Goal: Entertainment & Leisure: Browse casually

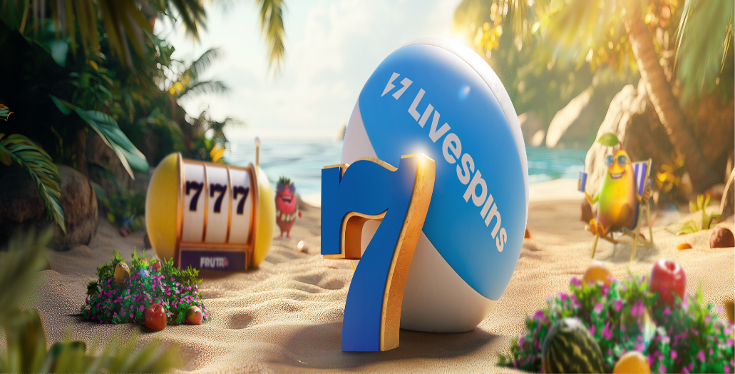
click at [96, 57] on span "Kirjaudu" at bounding box center [98, 51] width 35 height 11
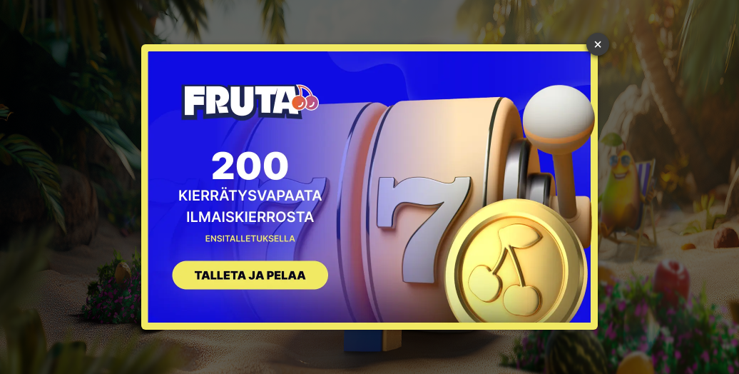
click at [590, 51] on link "×" at bounding box center [597, 44] width 23 height 23
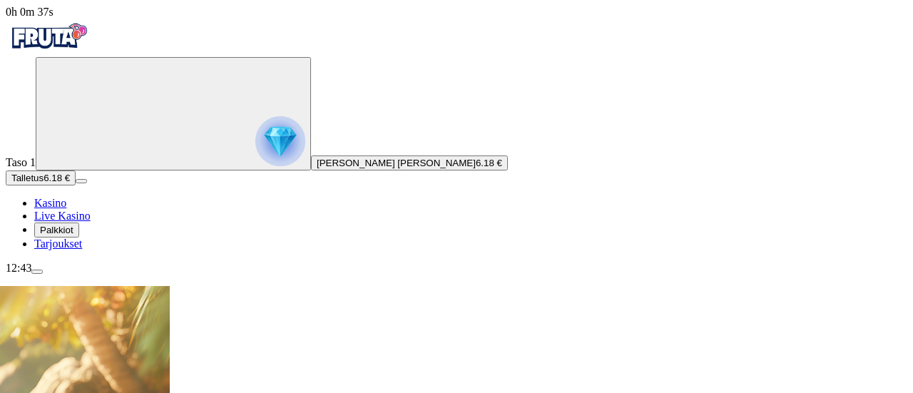
click at [145, 250] on div "Taso 1 [PERSON_NAME] [PERSON_NAME] 6.18 € Talletus 6.18 € Kasino Live Kasino Pa…" at bounding box center [457, 153] width 902 height 193
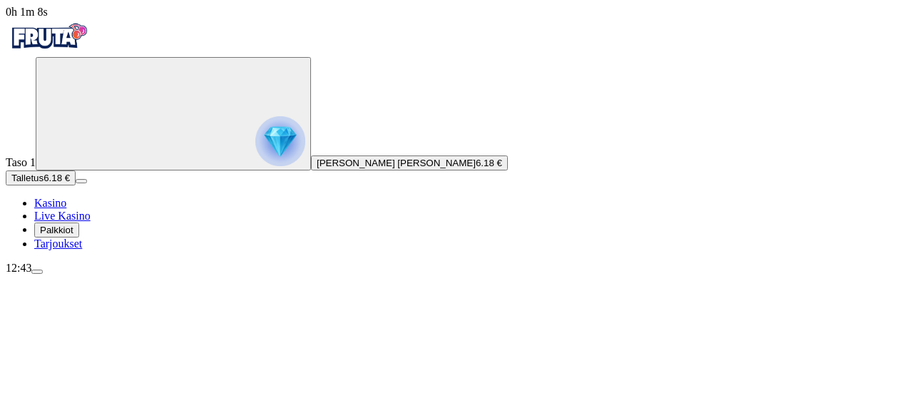
type input "****"
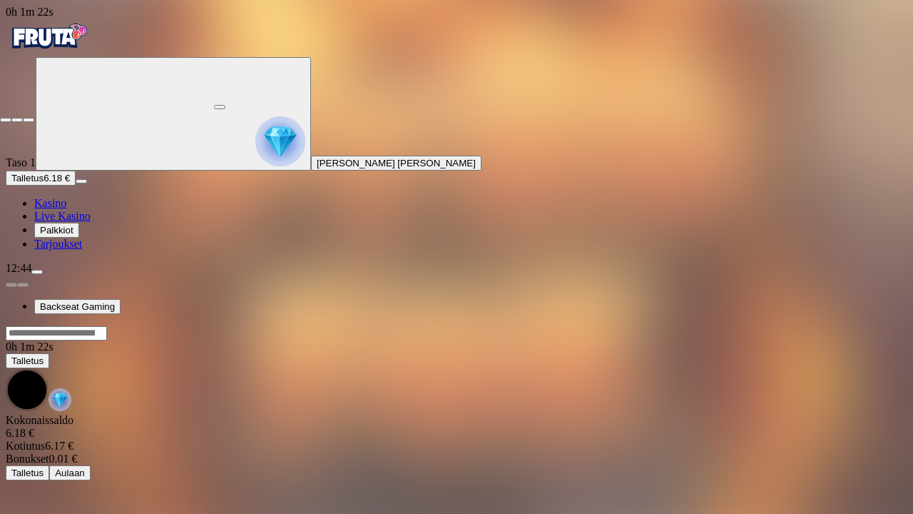
click at [23, 118] on button "button" at bounding box center [28, 120] width 11 height 4
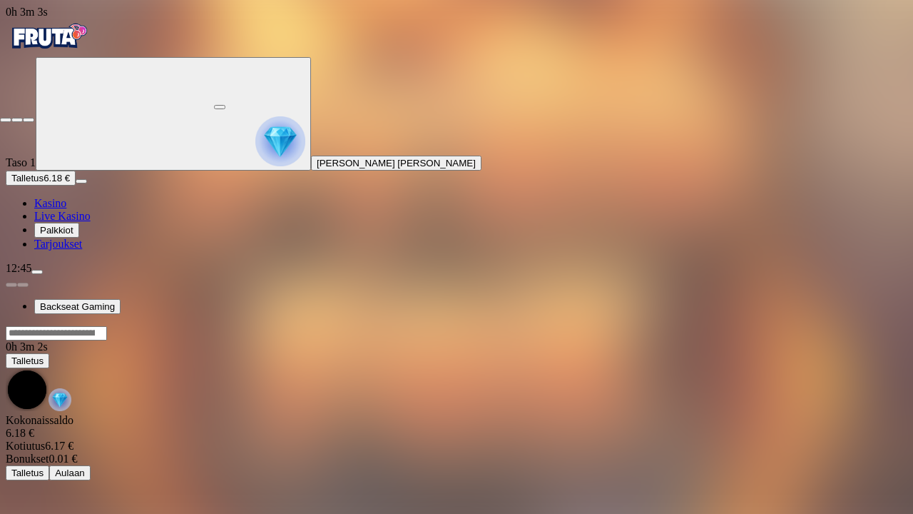
click at [6, 120] on span "close icon" at bounding box center [6, 120] width 0 height 0
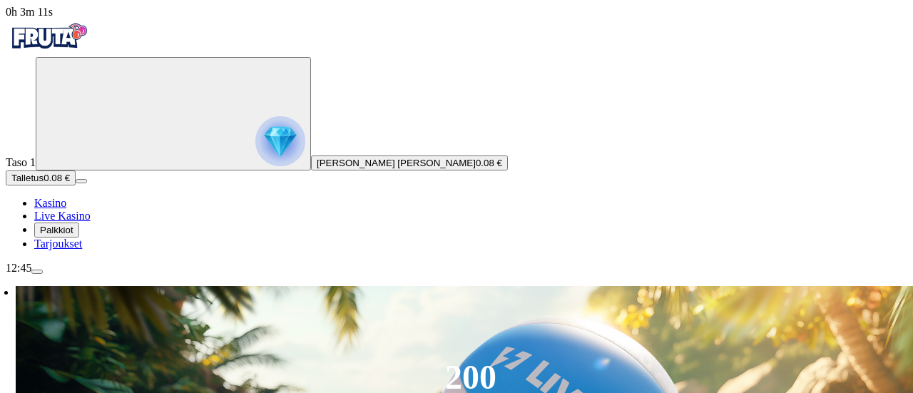
click at [144, 275] on div "12:45" at bounding box center [457, 268] width 902 height 13
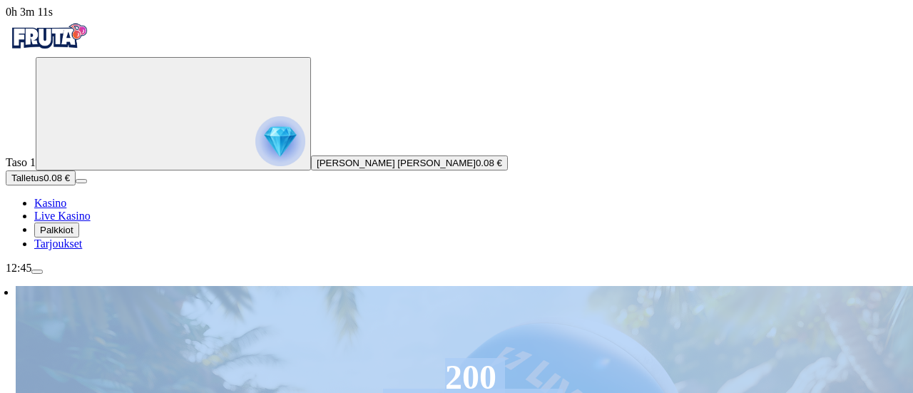
click at [144, 275] on div "12:45" at bounding box center [457, 268] width 902 height 13
click at [52, 275] on div "12:45" at bounding box center [457, 268] width 902 height 13
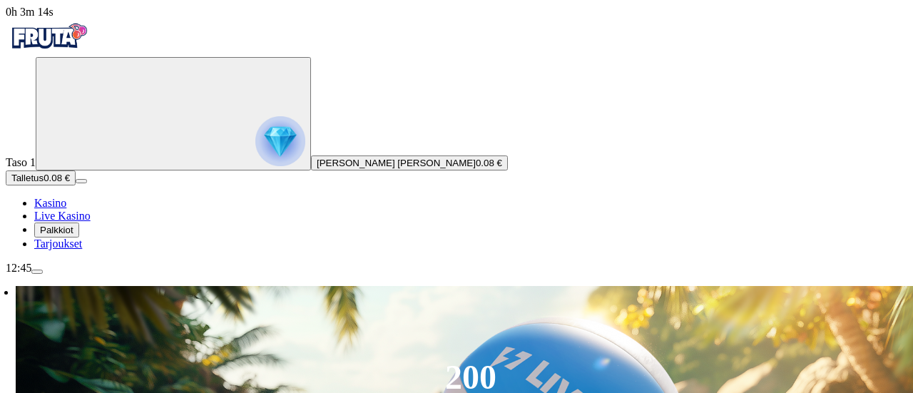
click at [52, 275] on div "12:45" at bounding box center [457, 268] width 902 height 13
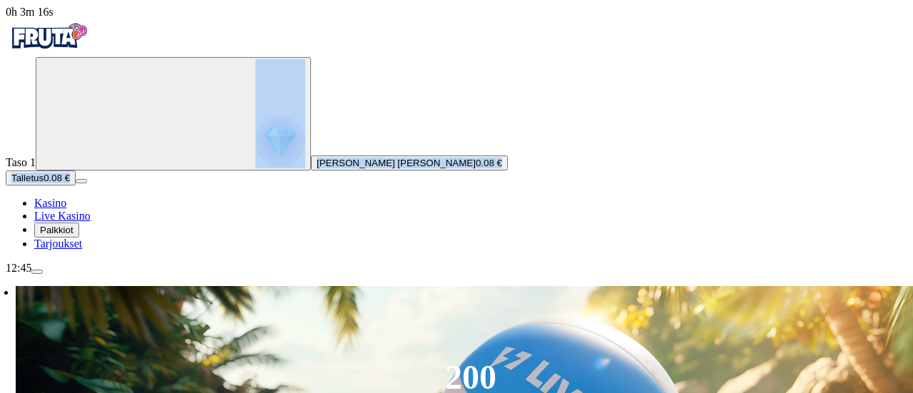
drag, startPoint x: 14, startPoint y: 307, endPoint x: 7, endPoint y: 160, distance: 147.1
click at [7, 160] on div "Taso 1 [PERSON_NAME] [PERSON_NAME] 0.08 € Talletus 0.08 € Kasino Live Kasino Pa…" at bounding box center [457, 153] width 902 height 193
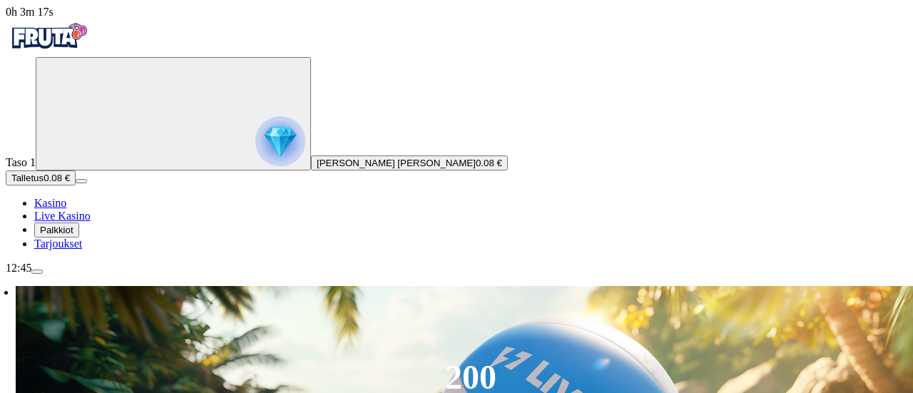
click at [7, 160] on div "Taso 1 [PERSON_NAME] [PERSON_NAME] 0.08 € Talletus 0.08 € Kasino Live Kasino Pa…" at bounding box center [457, 153] width 902 height 193
click at [37, 272] on span "menu icon" at bounding box center [37, 272] width 0 height 0
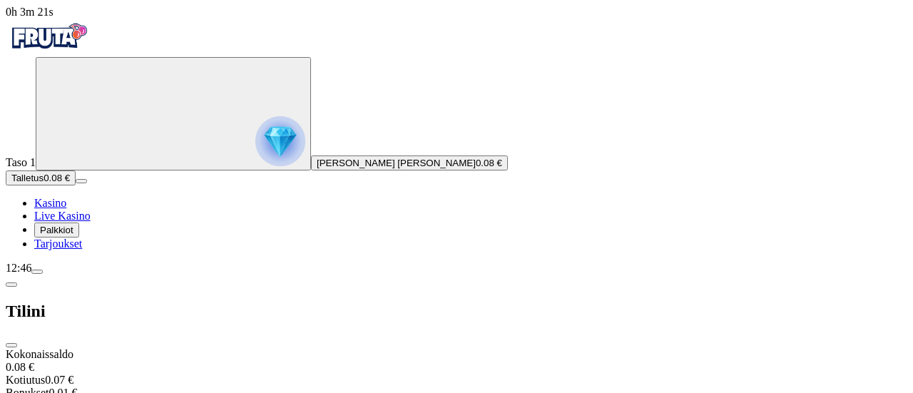
click at [146, 250] on div "Taso 1 [PERSON_NAME] [PERSON_NAME] 0.08 € Talletus 0.08 € Kasino Live Kasino Pa…" at bounding box center [457, 153] width 902 height 193
click at [11, 345] on span "close icon" at bounding box center [11, 345] width 0 height 0
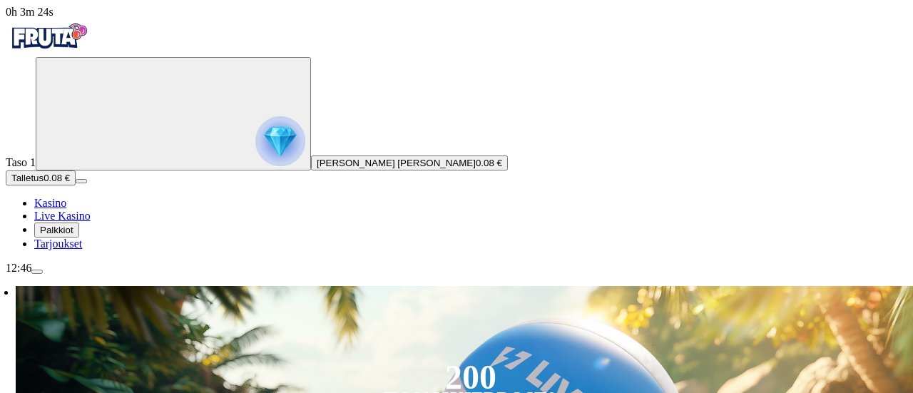
click at [150, 57] on div "Primary" at bounding box center [457, 38] width 902 height 39
drag, startPoint x: 912, startPoint y: 44, endPoint x: 912, endPoint y: 184, distance: 140.5
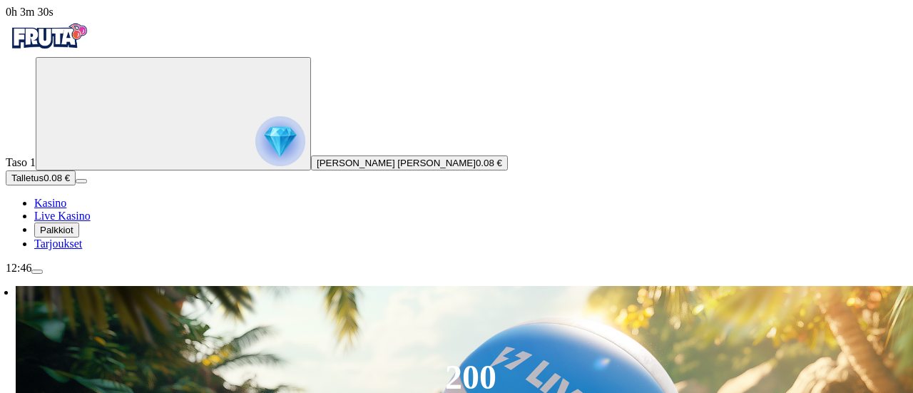
drag, startPoint x: 867, startPoint y: 346, endPoint x: 866, endPoint y: 249, distance: 97.0
